Goal: Task Accomplishment & Management: Manage account settings

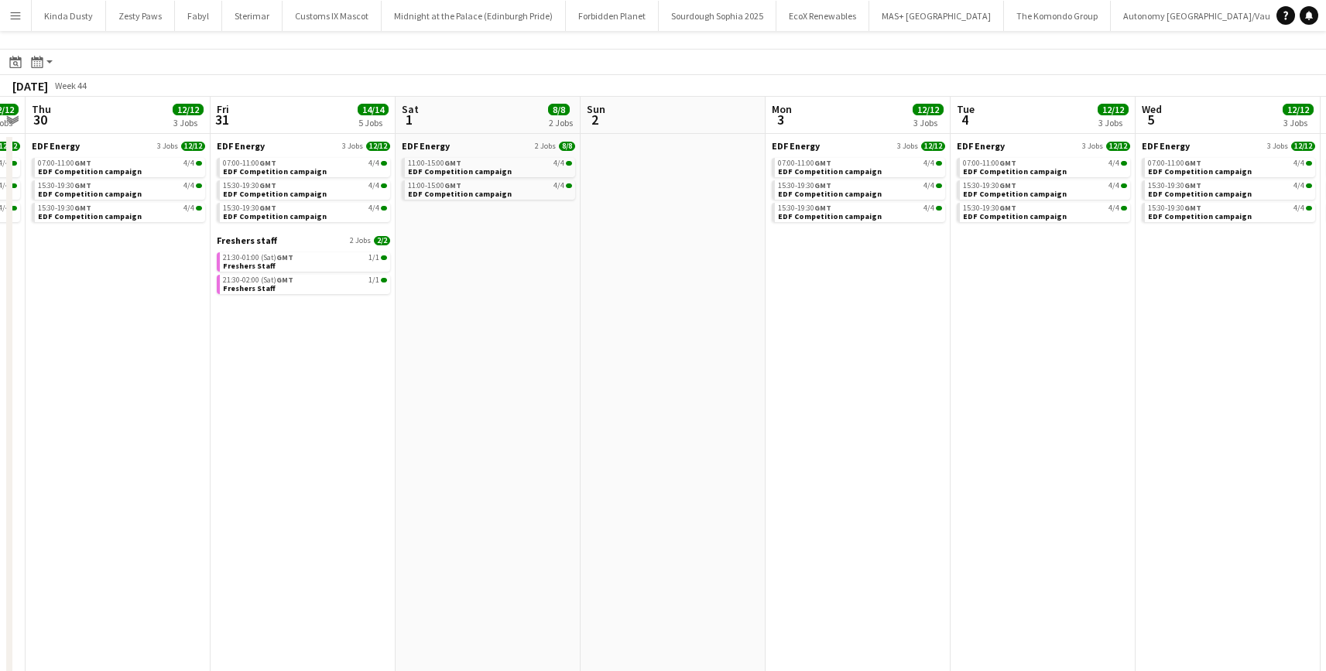
scroll to position [0, 430]
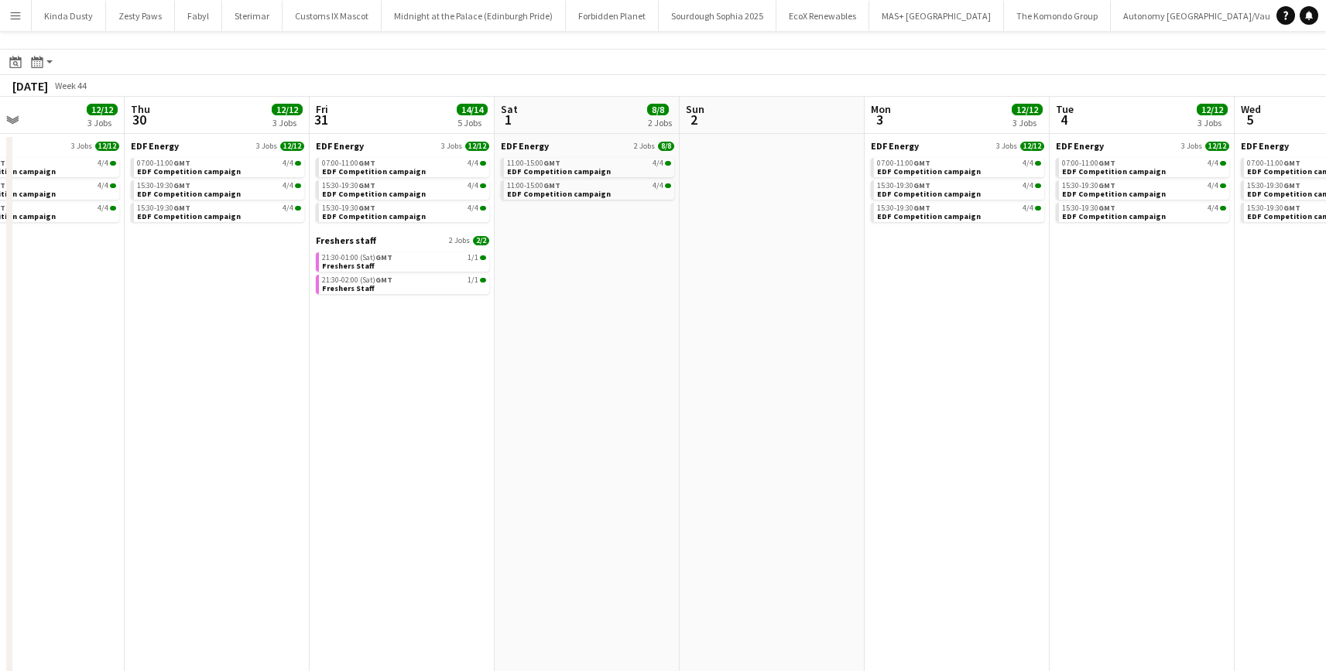
click at [398, 246] on app-calendar-brief-board "Freshers staff 2 Jobs 2/2 21:30-01:00 (Sat) GMT 1/1 Freshers Staff 21:30-02:00 …" at bounding box center [402, 264] width 173 height 60
click at [341, 241] on span "Freshers staff" at bounding box center [346, 240] width 60 height 12
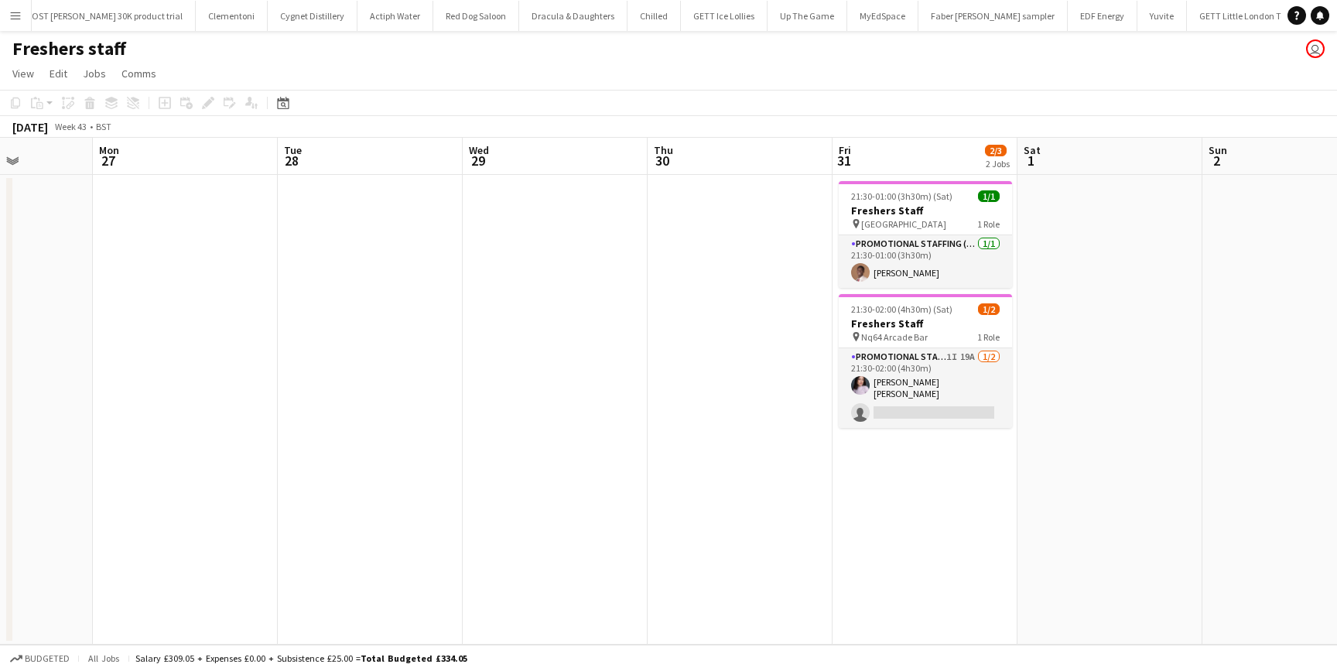
scroll to position [0, 650]
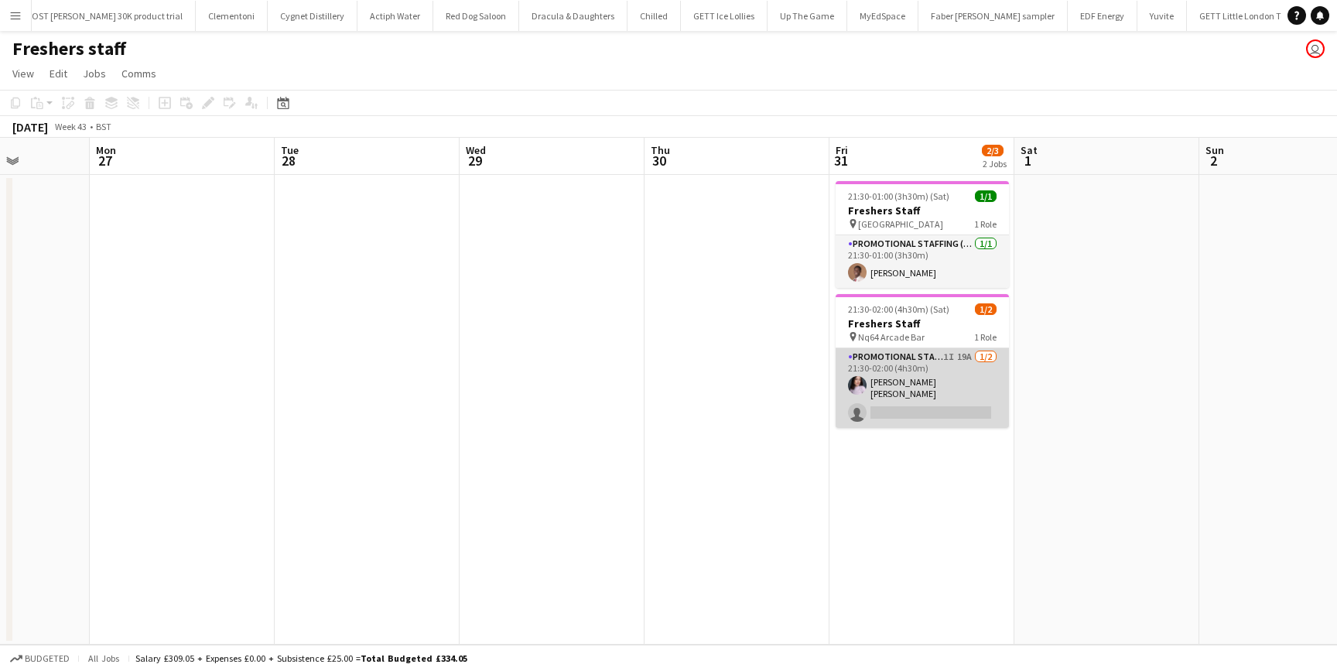
click at [921, 389] on app-card-role "Promotional Staffing (Brand Ambassadors) 1I 19A [DATE] 21:30-02:00 (4h30m) [PER…" at bounding box center [922, 388] width 173 height 80
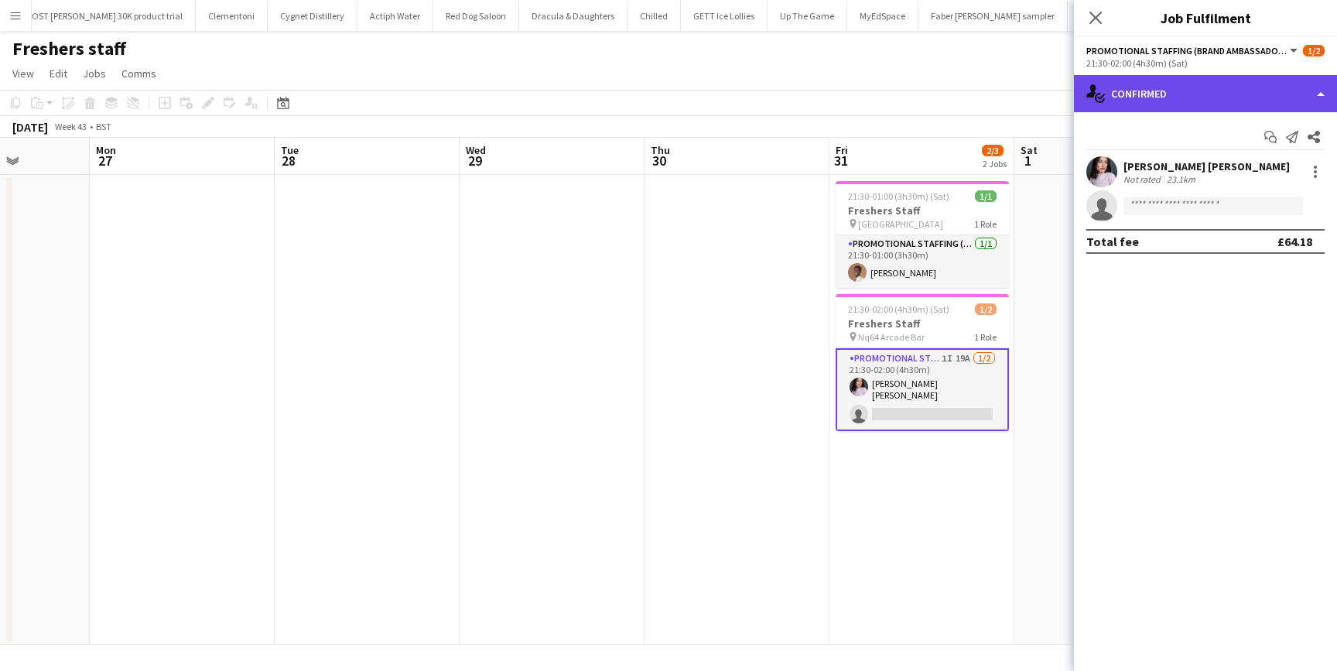
click at [1323, 91] on div "single-neutral-actions-check-2 Confirmed" at bounding box center [1205, 93] width 263 height 37
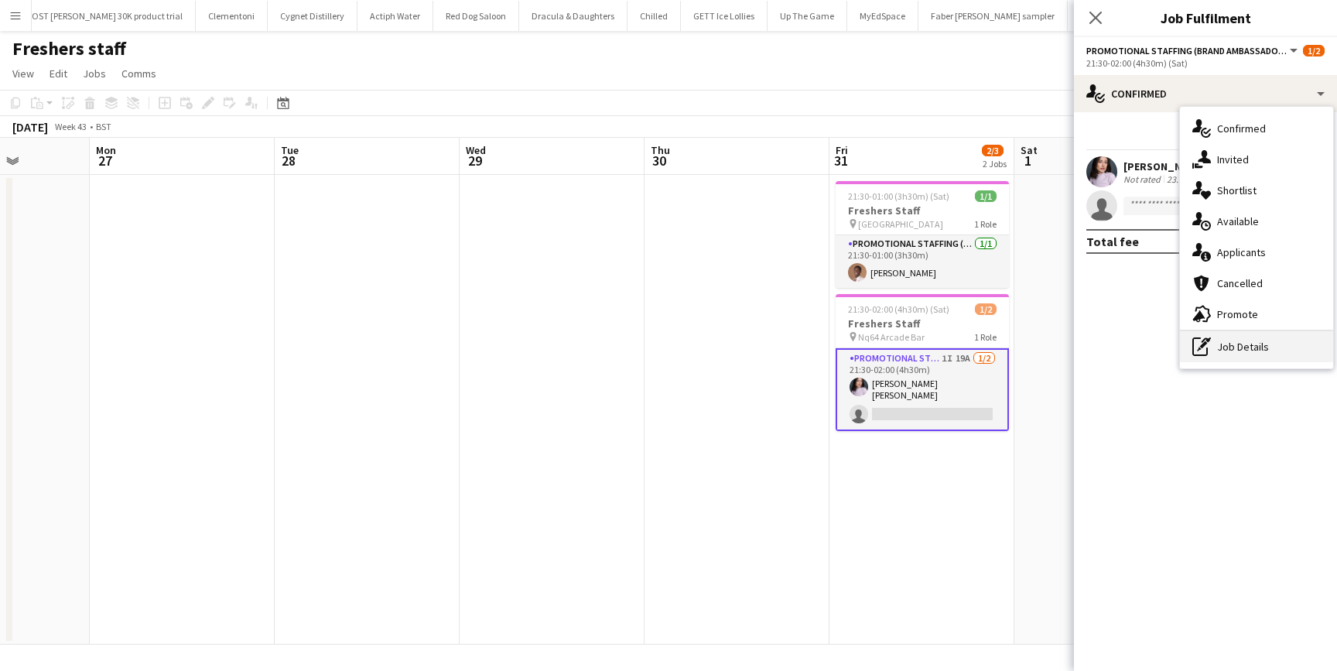
click at [1226, 346] on div "pen-write Job Details" at bounding box center [1256, 346] width 153 height 31
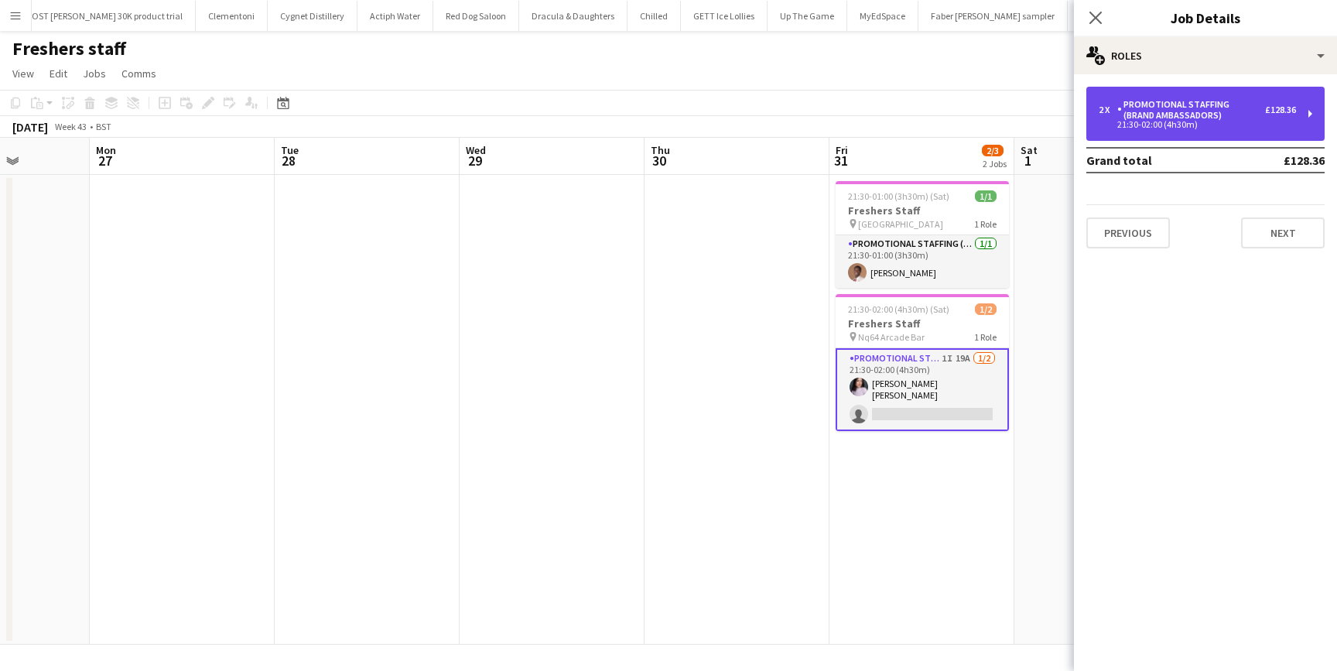
click at [1189, 104] on div "Promotional Staffing (Brand Ambassadors)" at bounding box center [1191, 110] width 148 height 22
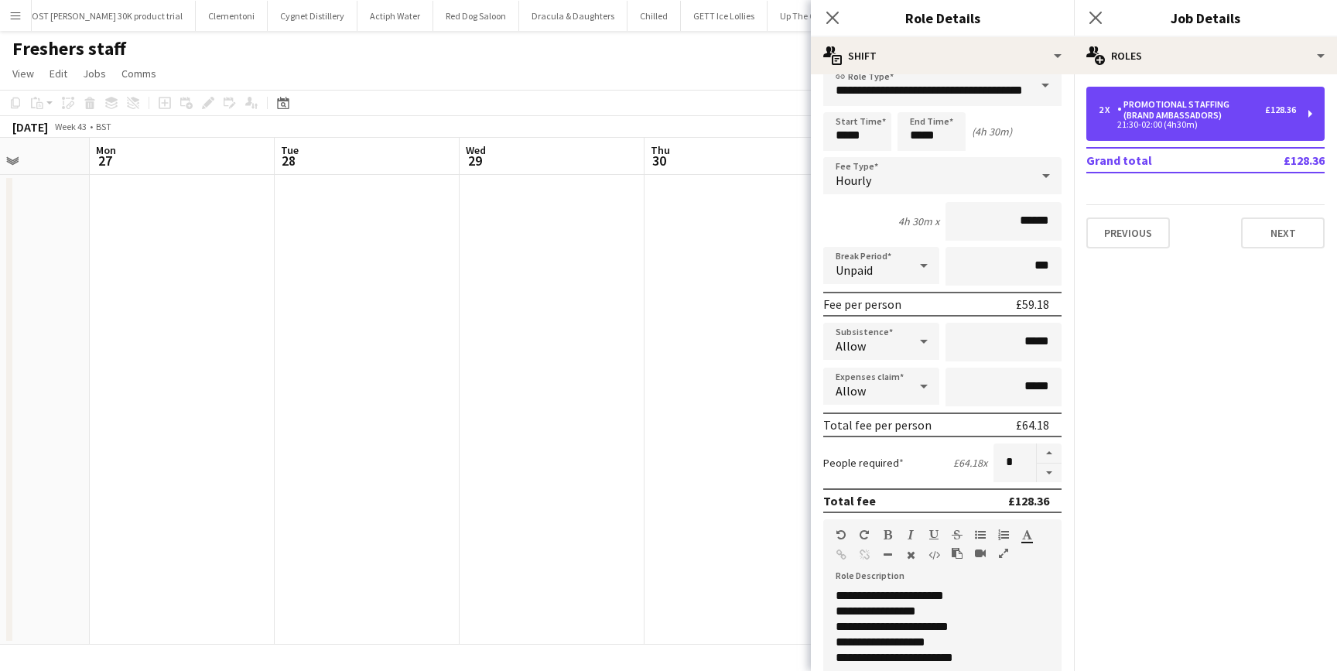
scroll to position [0, 0]
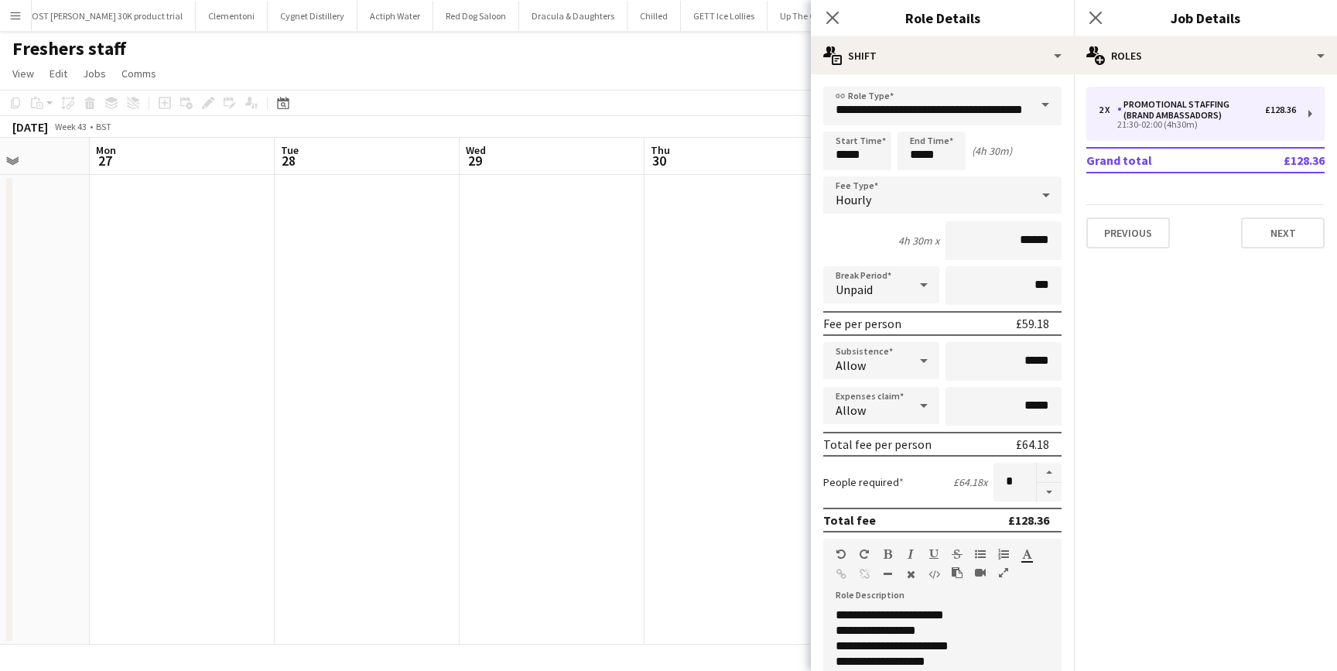
click at [756, 300] on app-date-cell at bounding box center [737, 410] width 185 height 470
